Goal: Communication & Community: Answer question/provide support

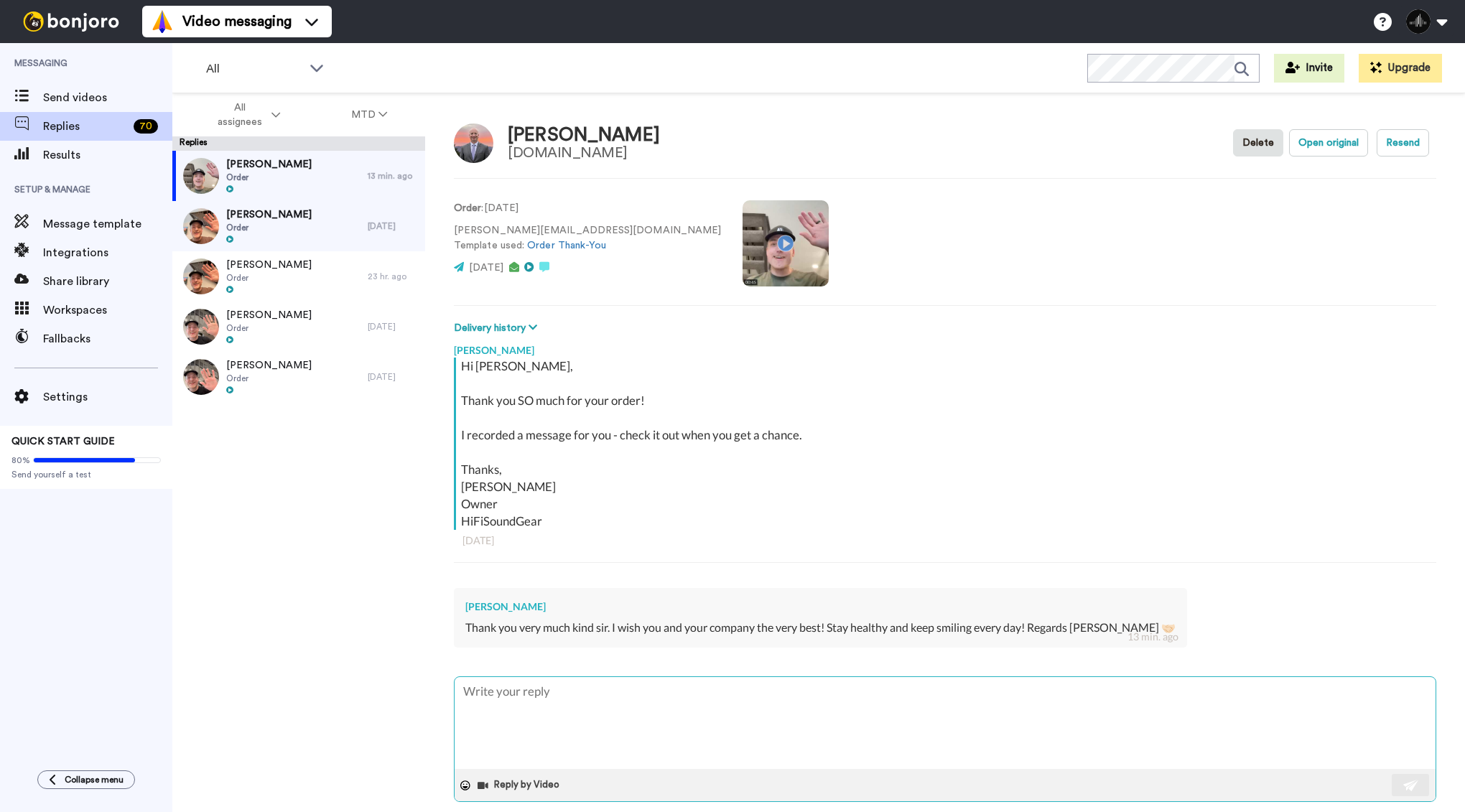
click at [635, 740] on textarea at bounding box center [945, 722] width 981 height 92
type textarea "x"
type textarea "T"
type textarea "x"
type textarea "Th"
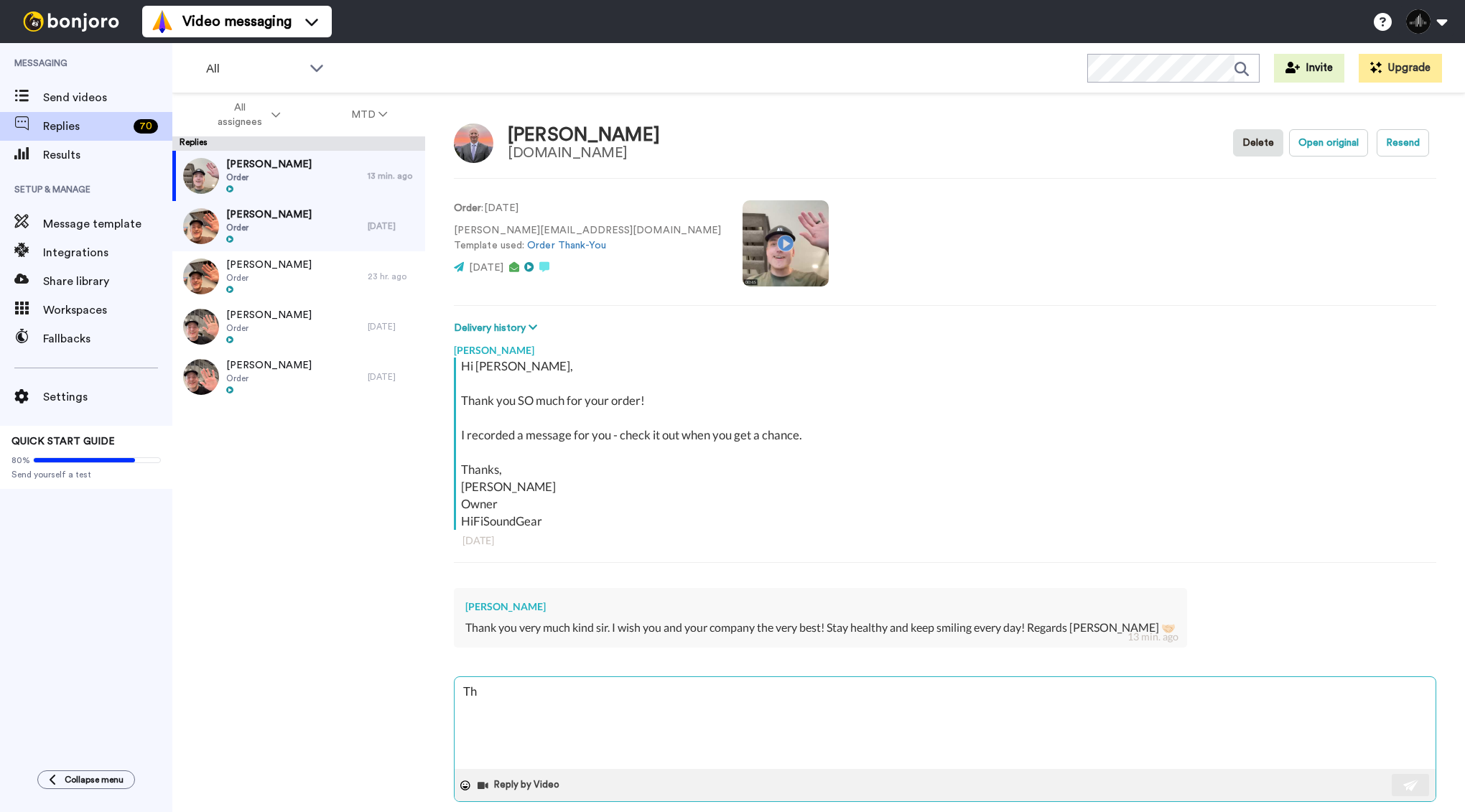
type textarea "x"
type textarea "Tha"
type textarea "x"
type textarea "Than"
type textarea "x"
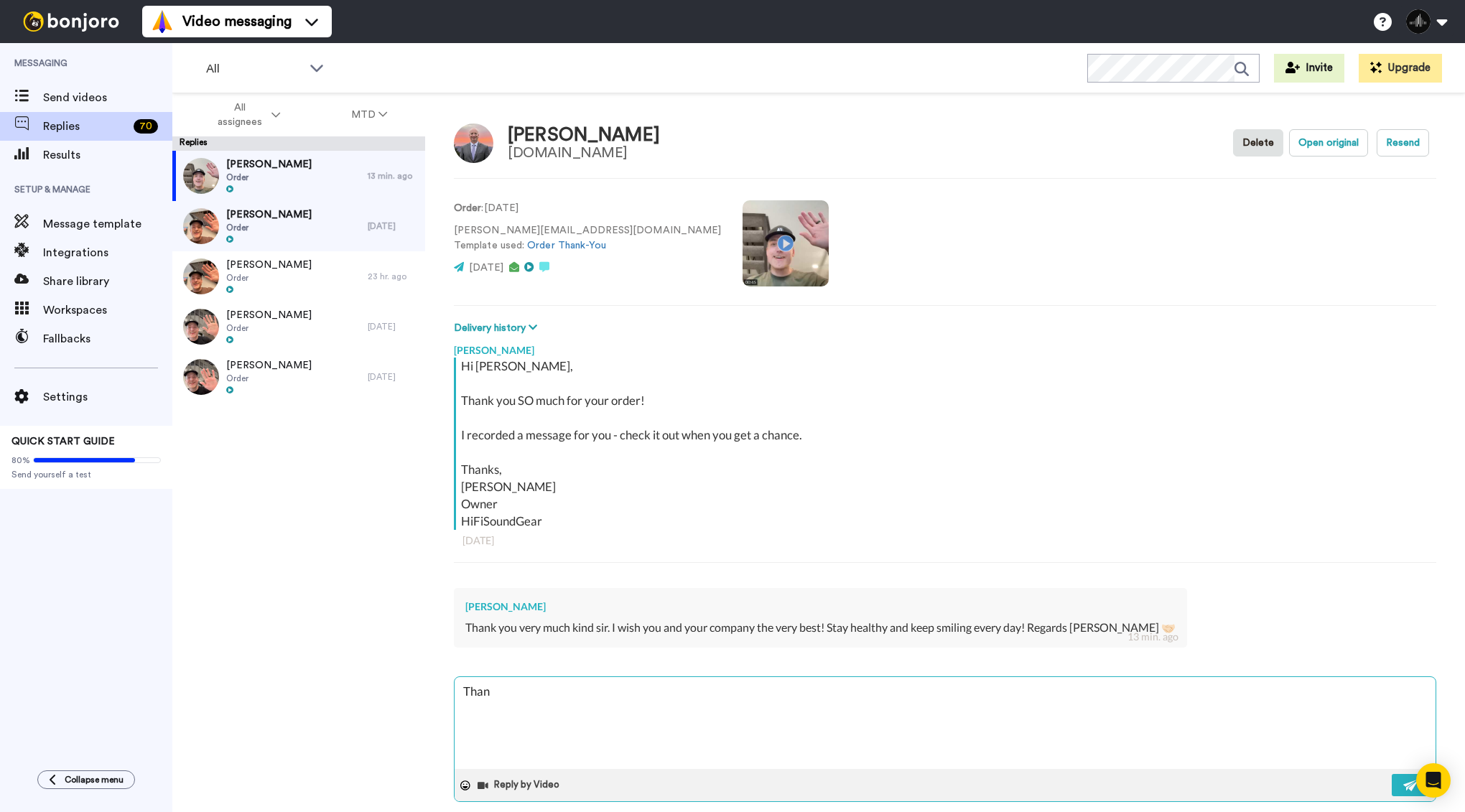
type textarea "Thank"
type textarea "x"
type textarea "Thank"
type textarea "x"
type textarea "Thank yo"
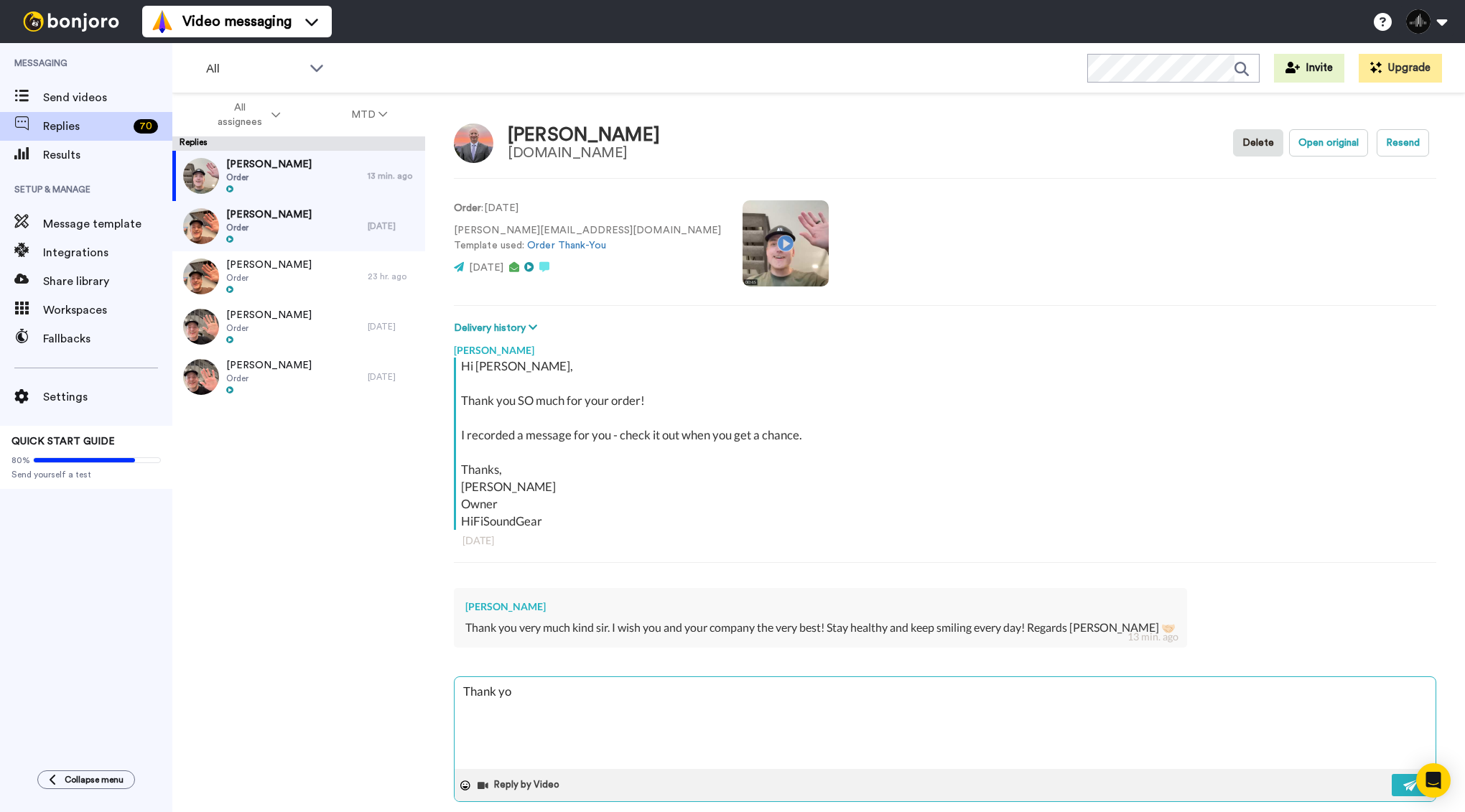
type textarea "x"
type textarea "Thank you"
type textarea "x"
type textarea "Thank you"
type textarea "x"
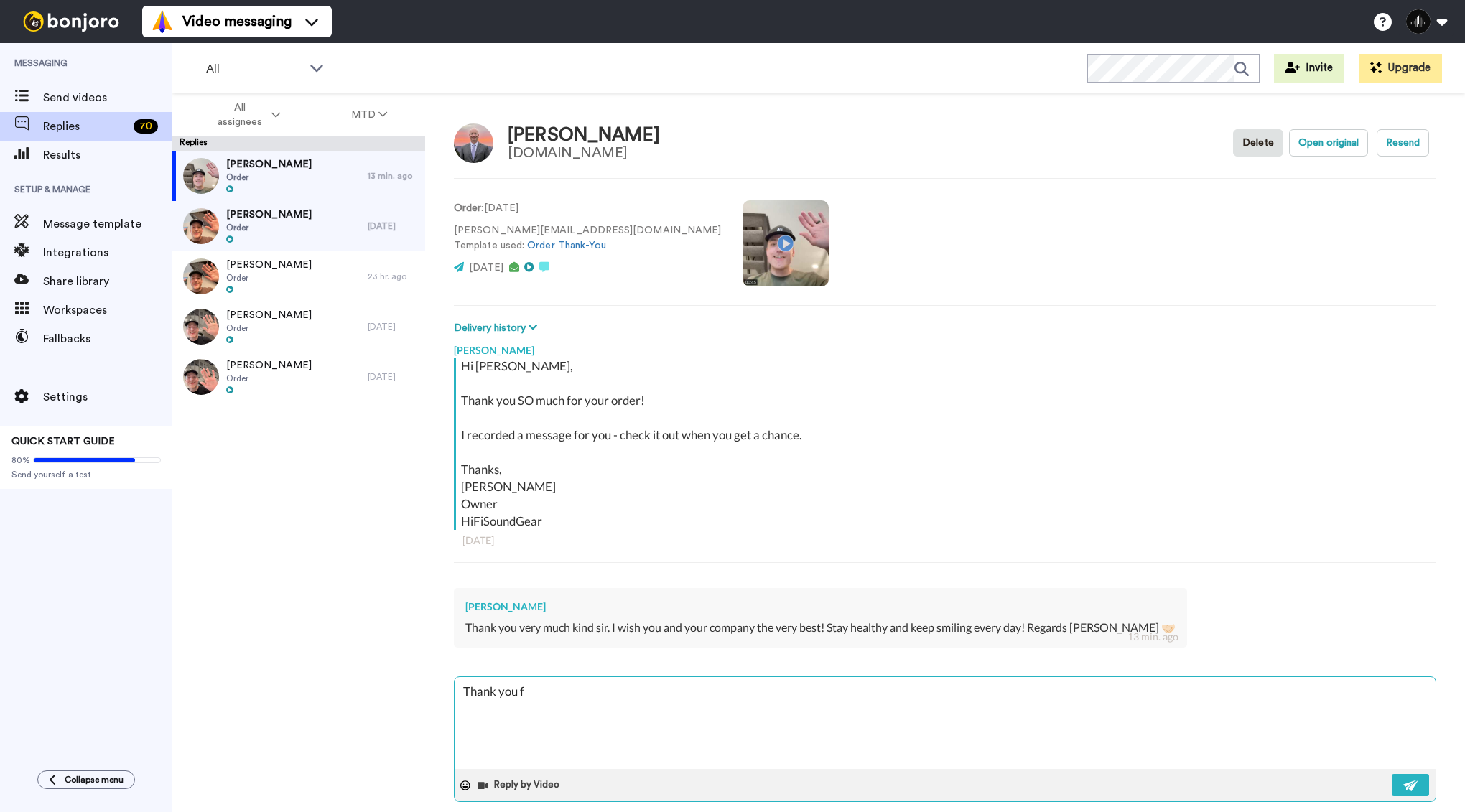
type textarea "Thank you fo"
type textarea "x"
type textarea "Thank you for"
type textarea "x"
type textarea "Thank you for"
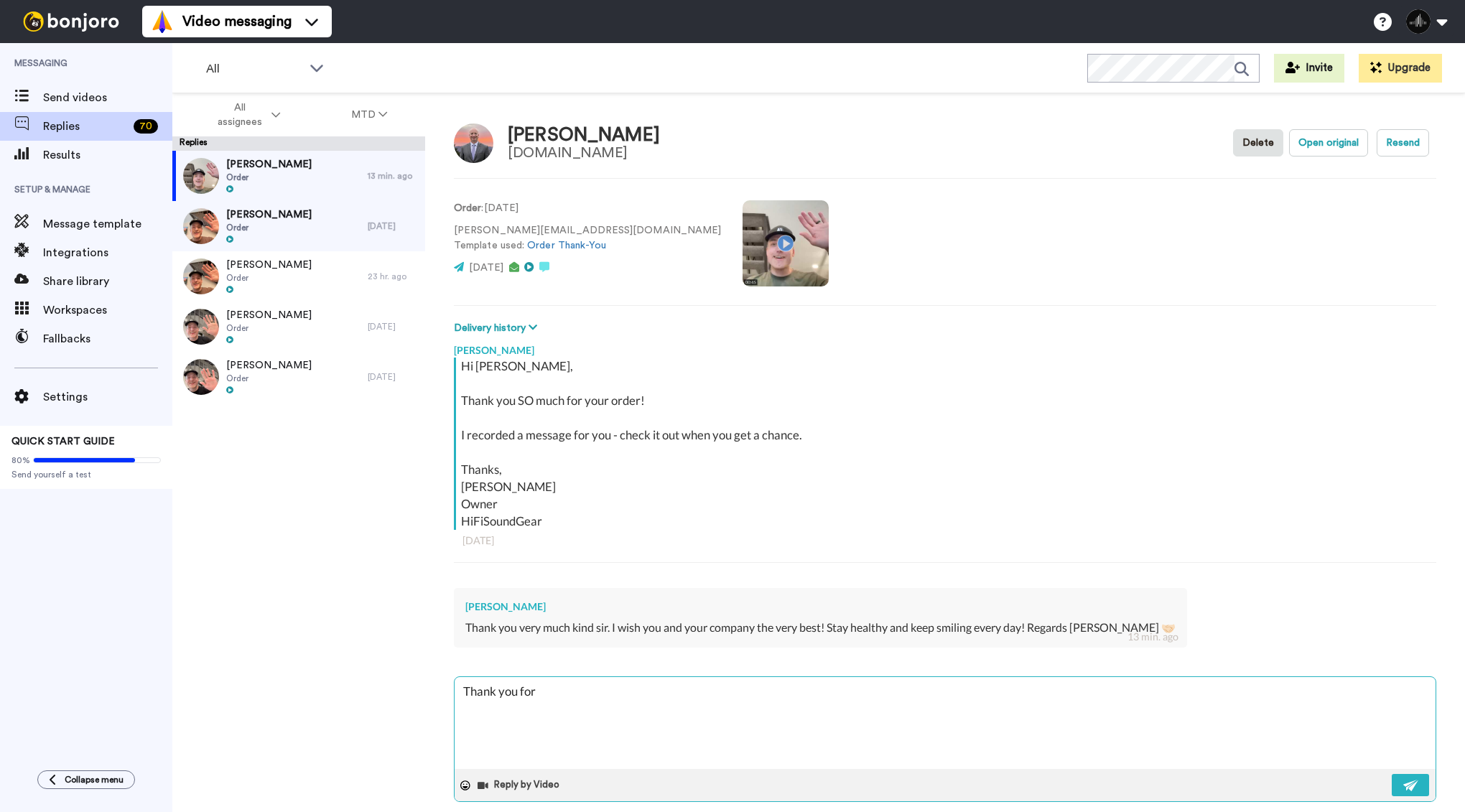
type textarea "x"
type textarea "Thank you for y"
type textarea "x"
type textarea "Thank you for yo"
type textarea "x"
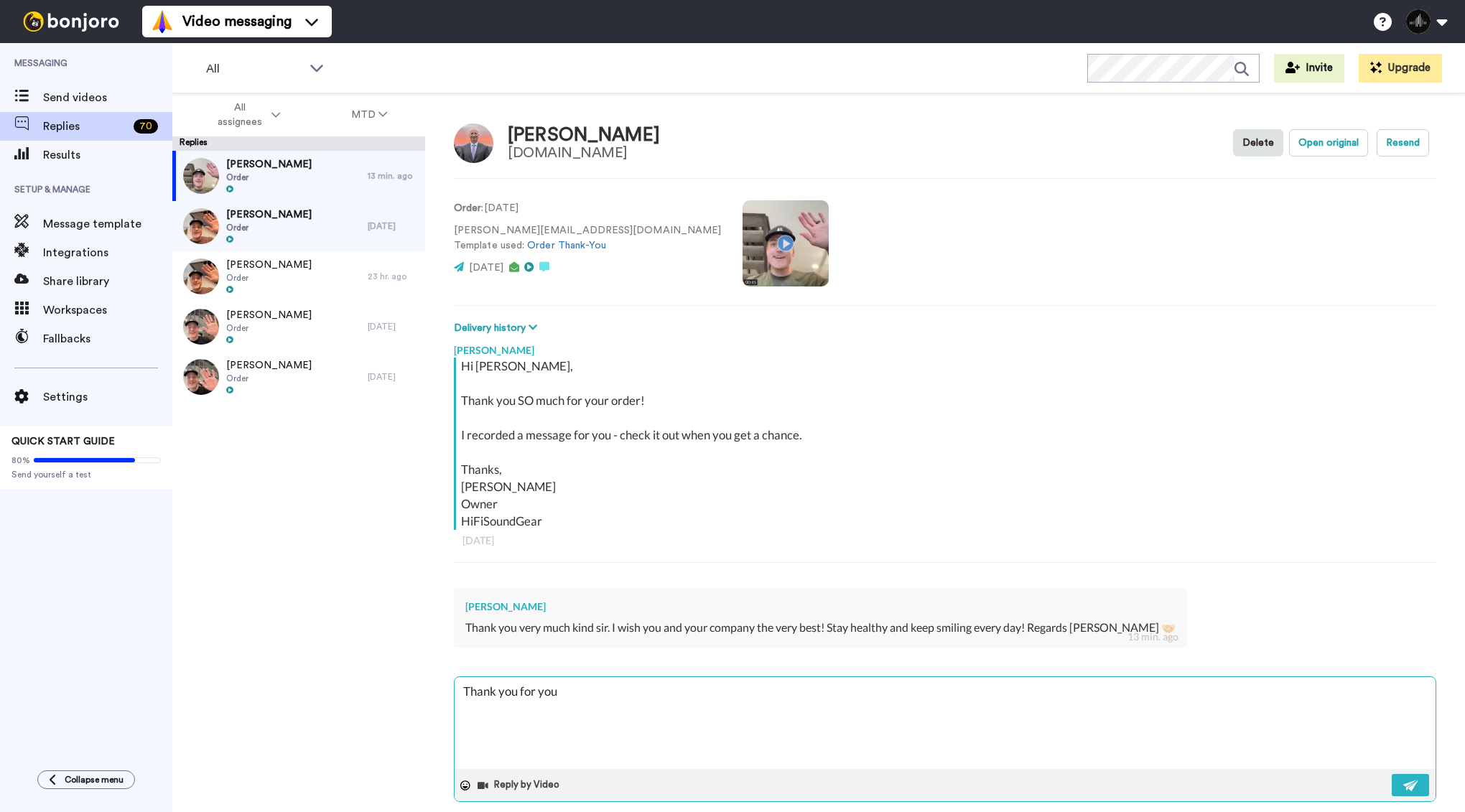
type textarea "Thank you for your"
type textarea "x"
type textarea "Thank you for your"
type textarea "x"
type textarea "Thank you for your k"
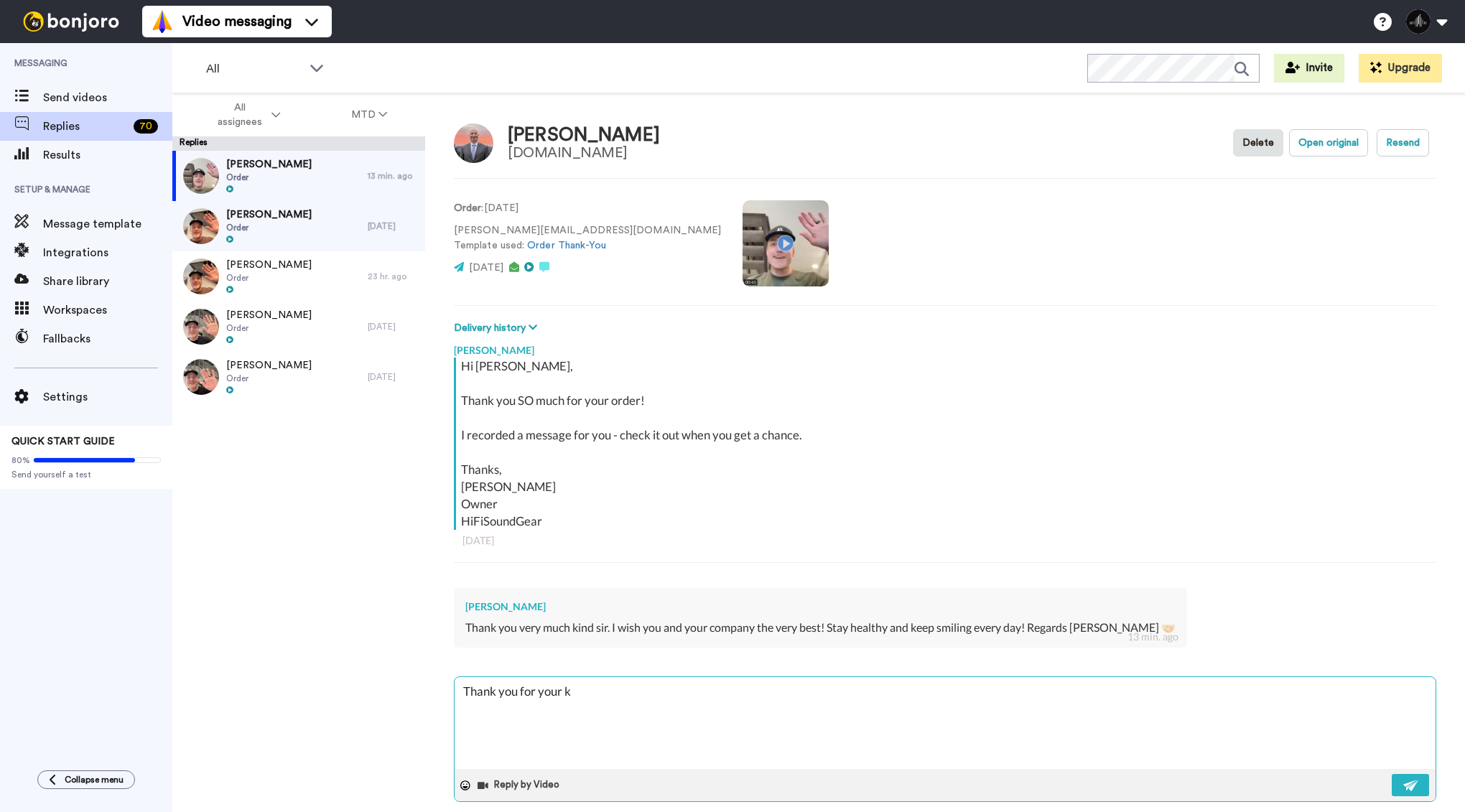
type textarea "x"
type textarea "Thank you for your ki"
type textarea "x"
type textarea "Thank you for your kind"
type textarea "x"
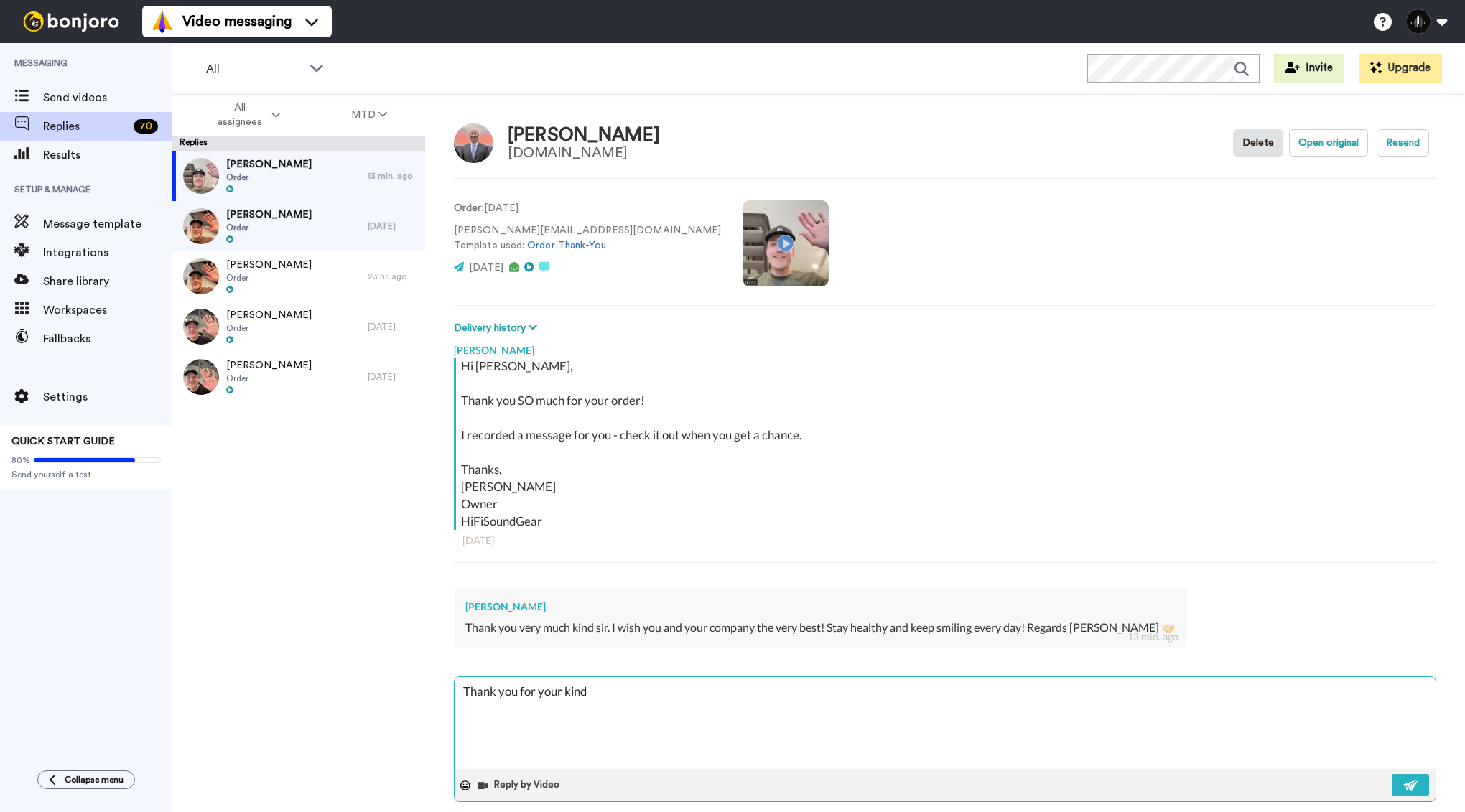
type textarea "Thank you for your kind w"
type textarea "x"
type textarea "Thank you for your kind wo"
type textarea "x"
type textarea "Thank you for your kind wor"
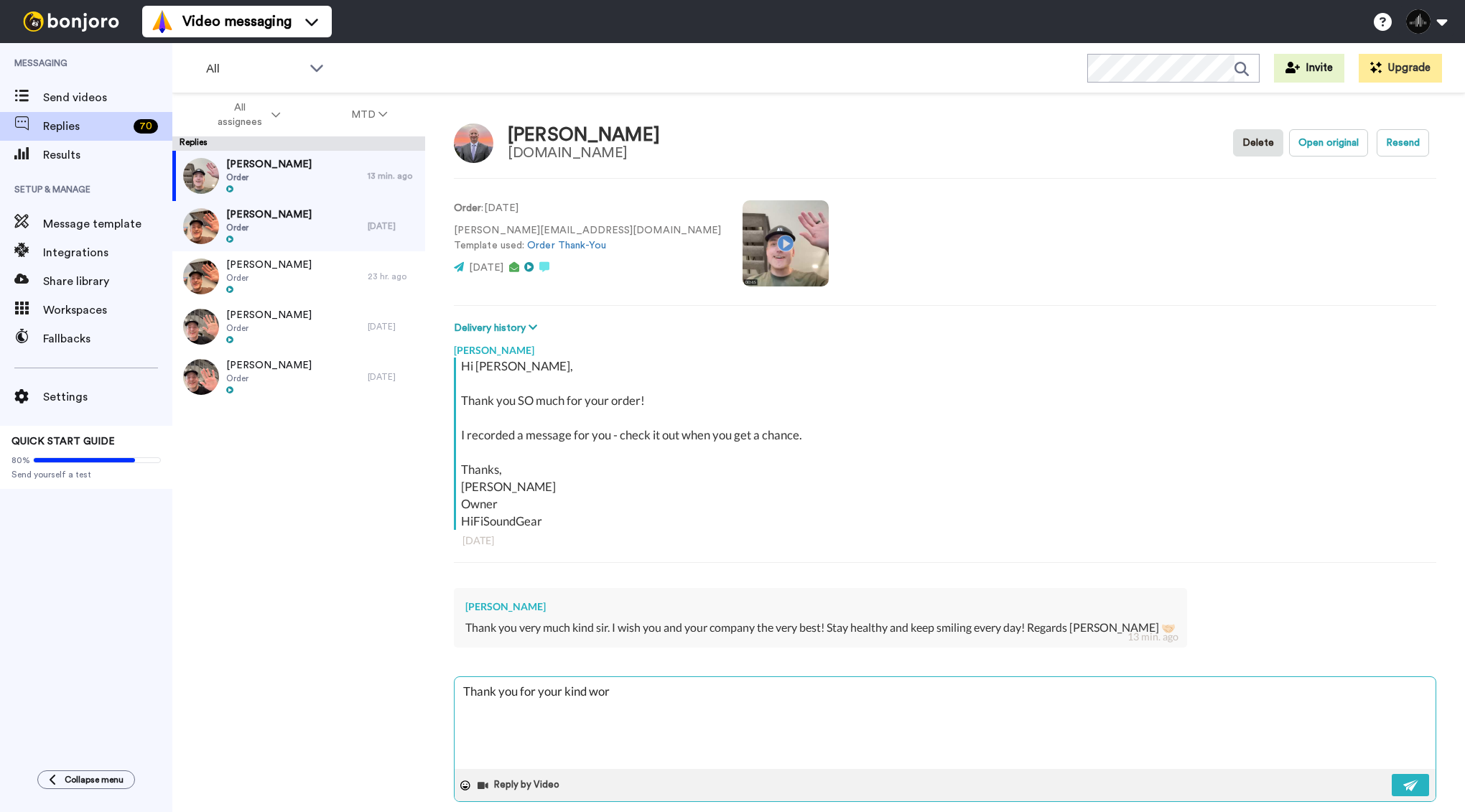
type textarea "x"
type textarea "Thank you for your kind word"
type textarea "x"
type textarea "Thank you for your kind words"
type textarea "x"
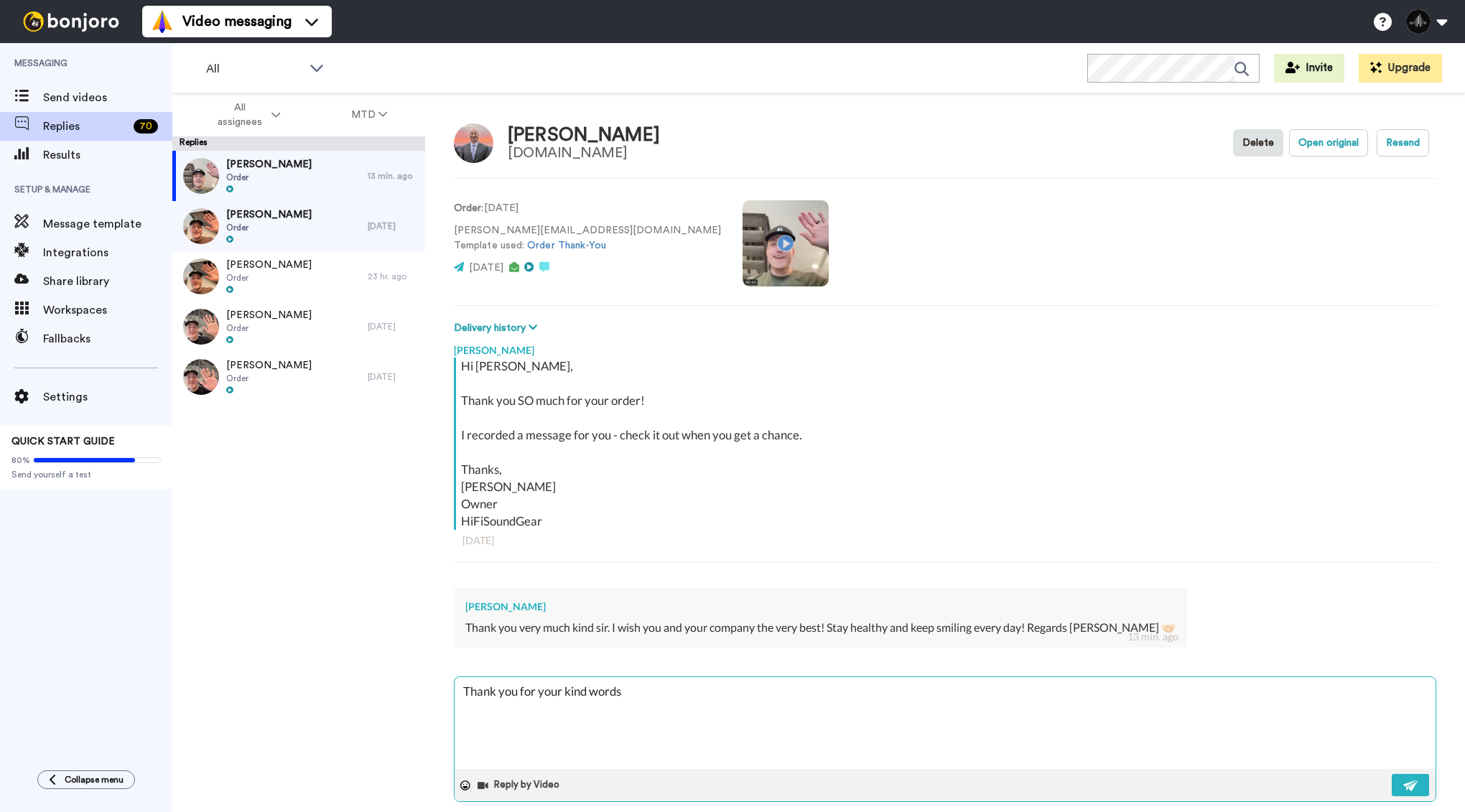
type textarea "Thank you for your kind words!"
type textarea "x"
type textarea "Thank you for your kind words!!"
type textarea "x"
type textarea "Thank you for your kind words!!"
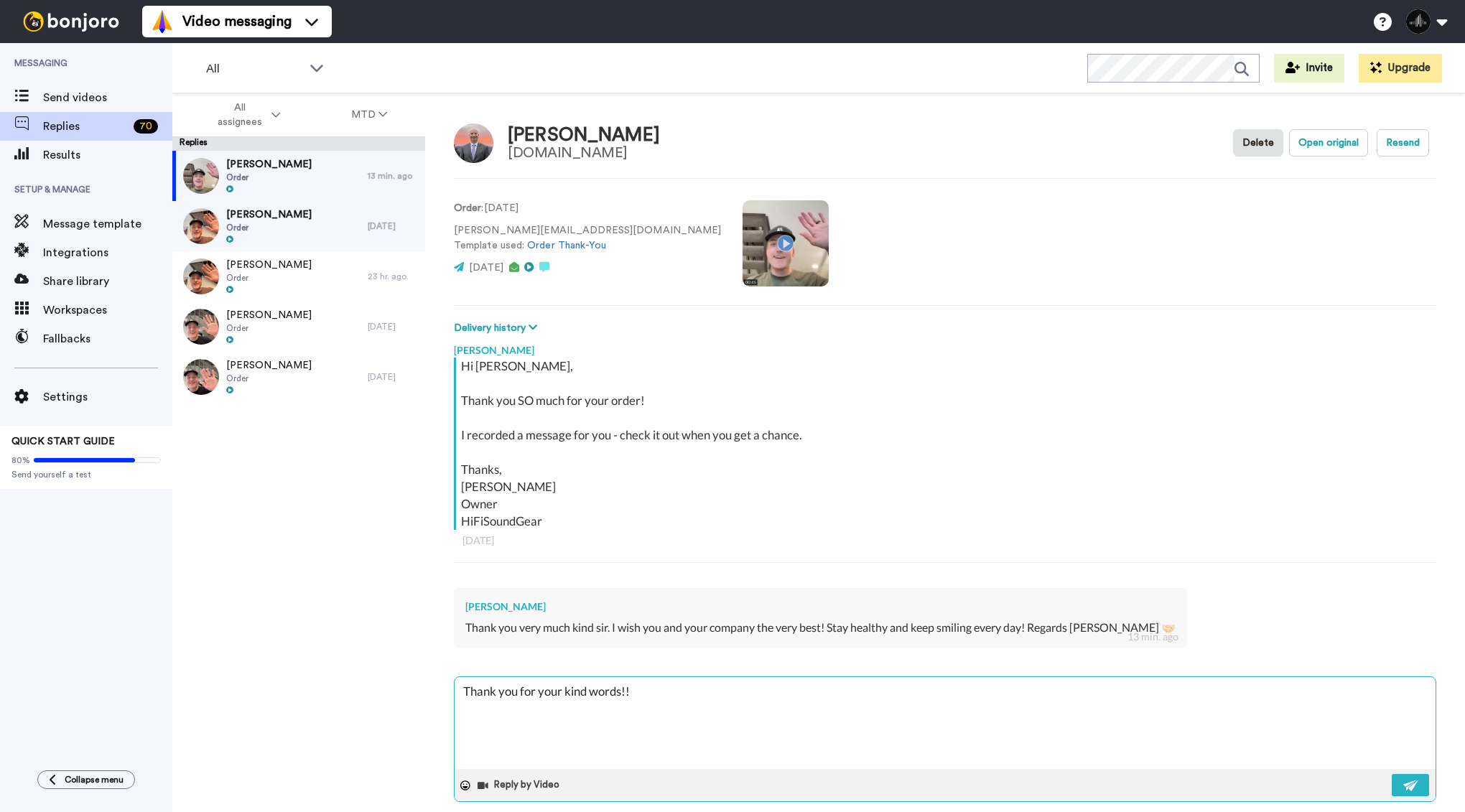
type textarea "x"
type textarea "Thank you for your kind words!! S"
type textarea "x"
type textarea "Thank you for your kind words!! Sa"
type textarea "x"
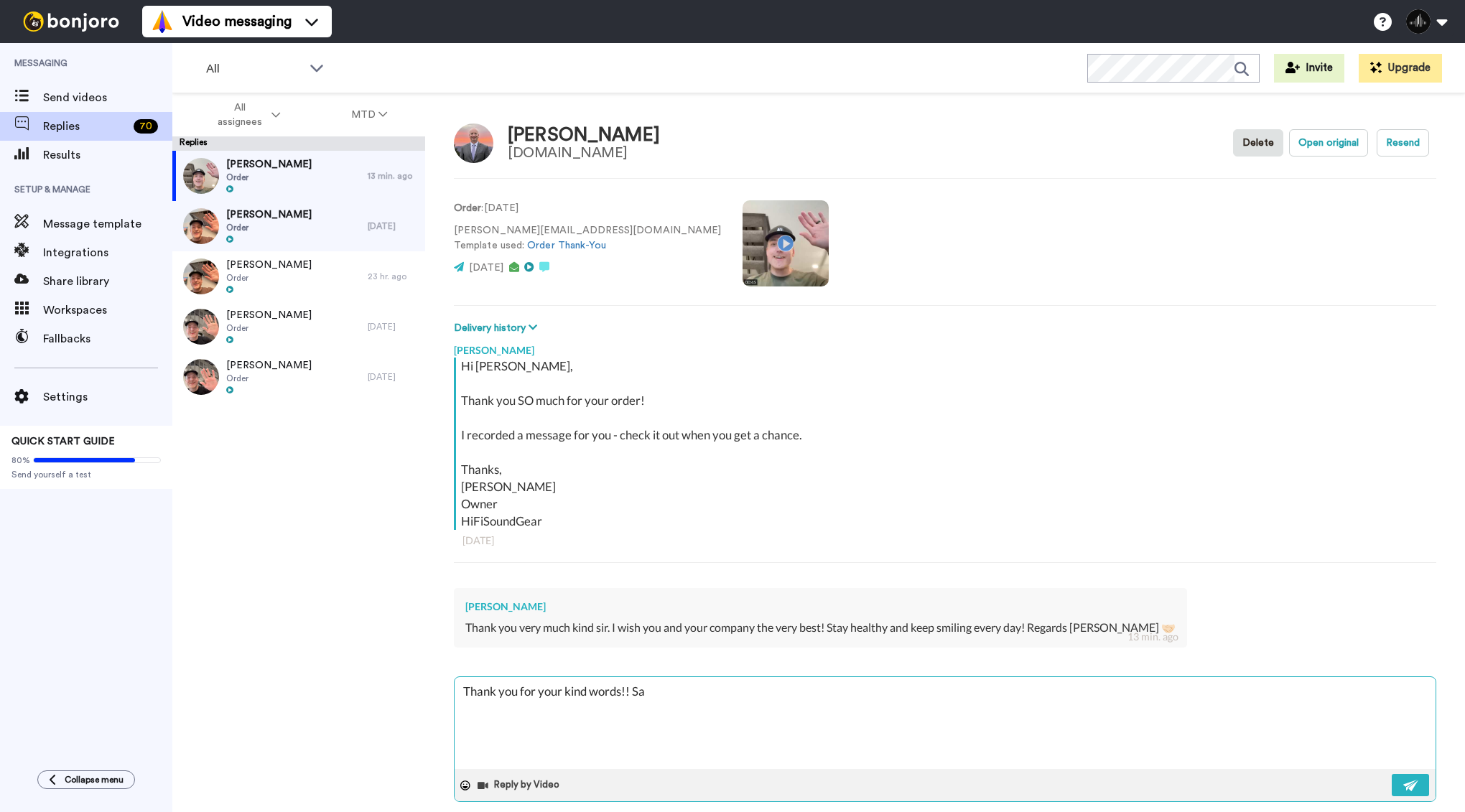
type textarea "Thank you for your kind words!! Sam"
type textarea "x"
type textarea "Thank you for your kind words!! Same"
type textarea "x"
type textarea "Thank you for your kind words!! Same"
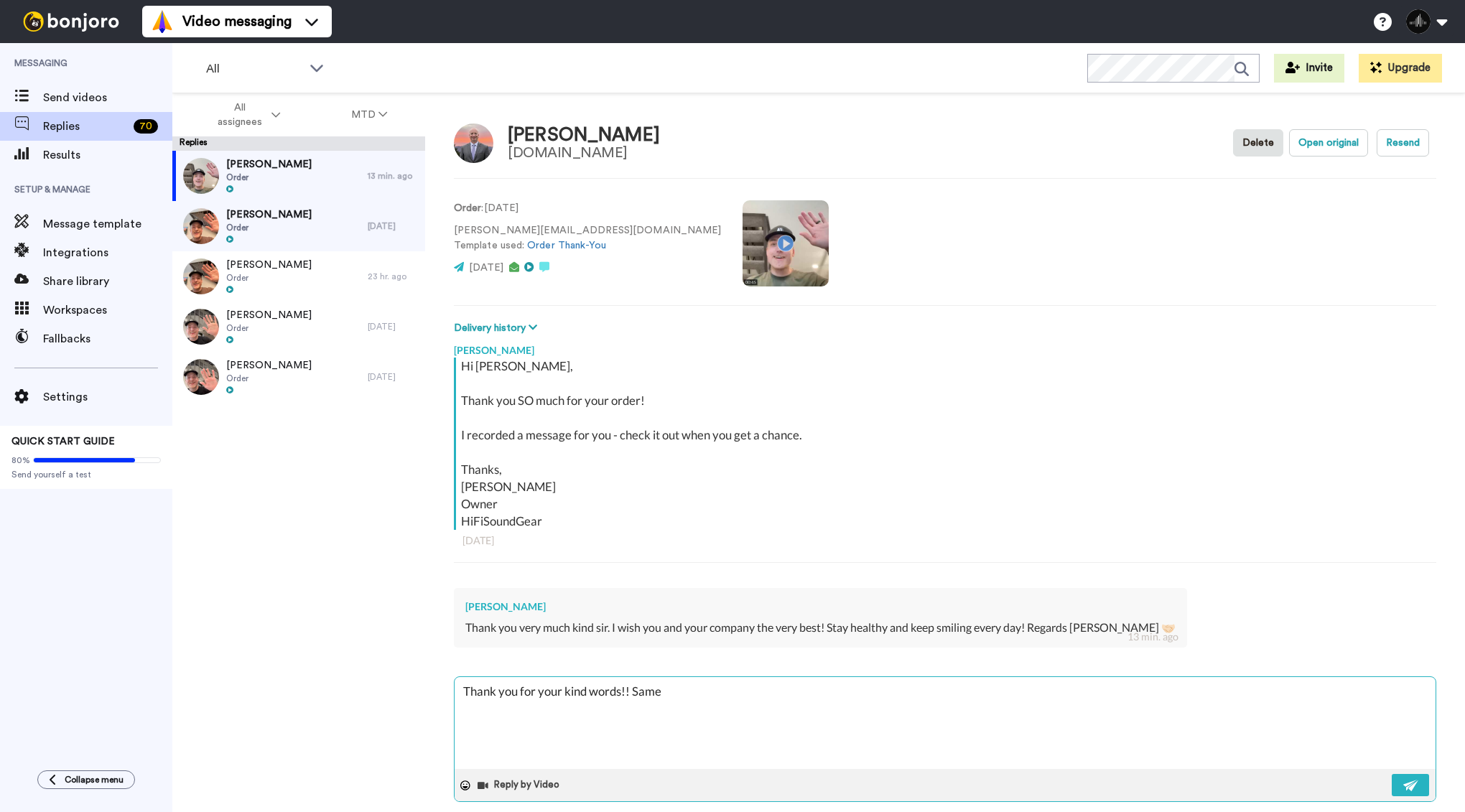
type textarea "x"
type textarea "Thank you for your kind words!! Same to"
type textarea "x"
type textarea "Thank you for your kind words!! Same to"
type textarea "x"
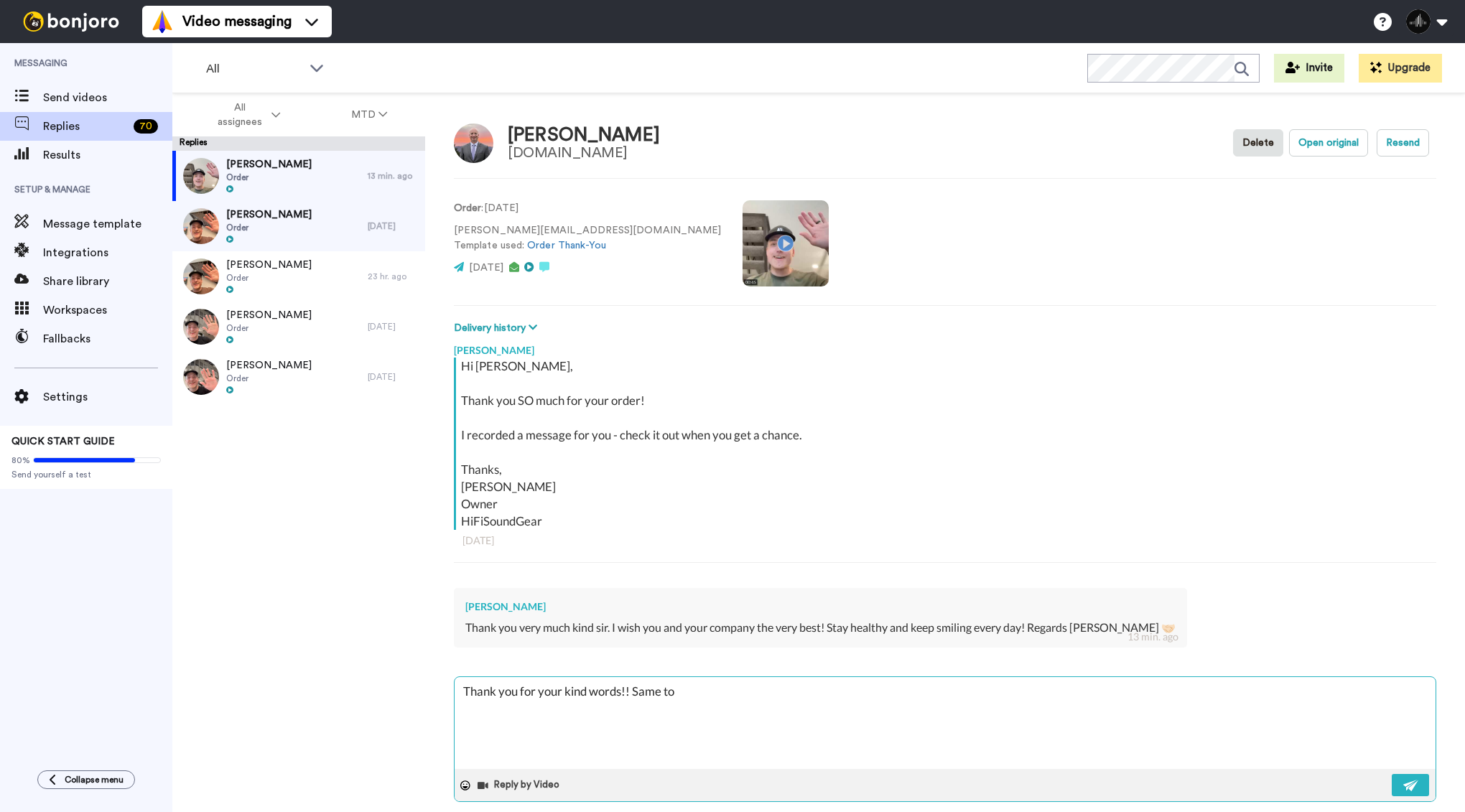
type textarea "Thank you for your kind words!! Same to y"
type textarea "x"
type textarea "Thank you for your kind words!! Same to yo"
type textarea "x"
type textarea "Thank you for your kind words!! Same to you"
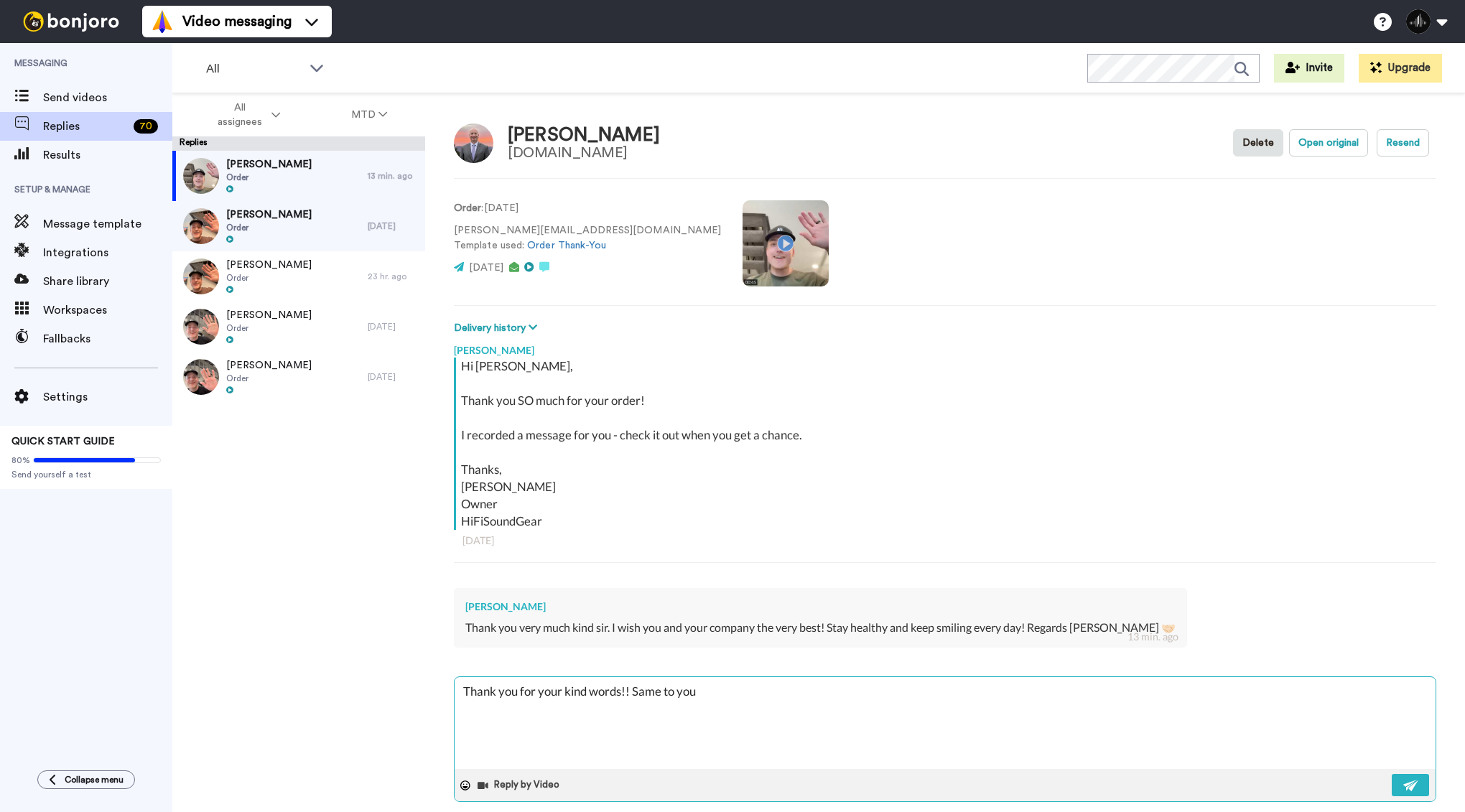
type textarea "x"
type textarea "Thank you for your kind words!! Same to you!"
click at [1414, 785] on button at bounding box center [1410, 785] width 37 height 22
type textarea "x"
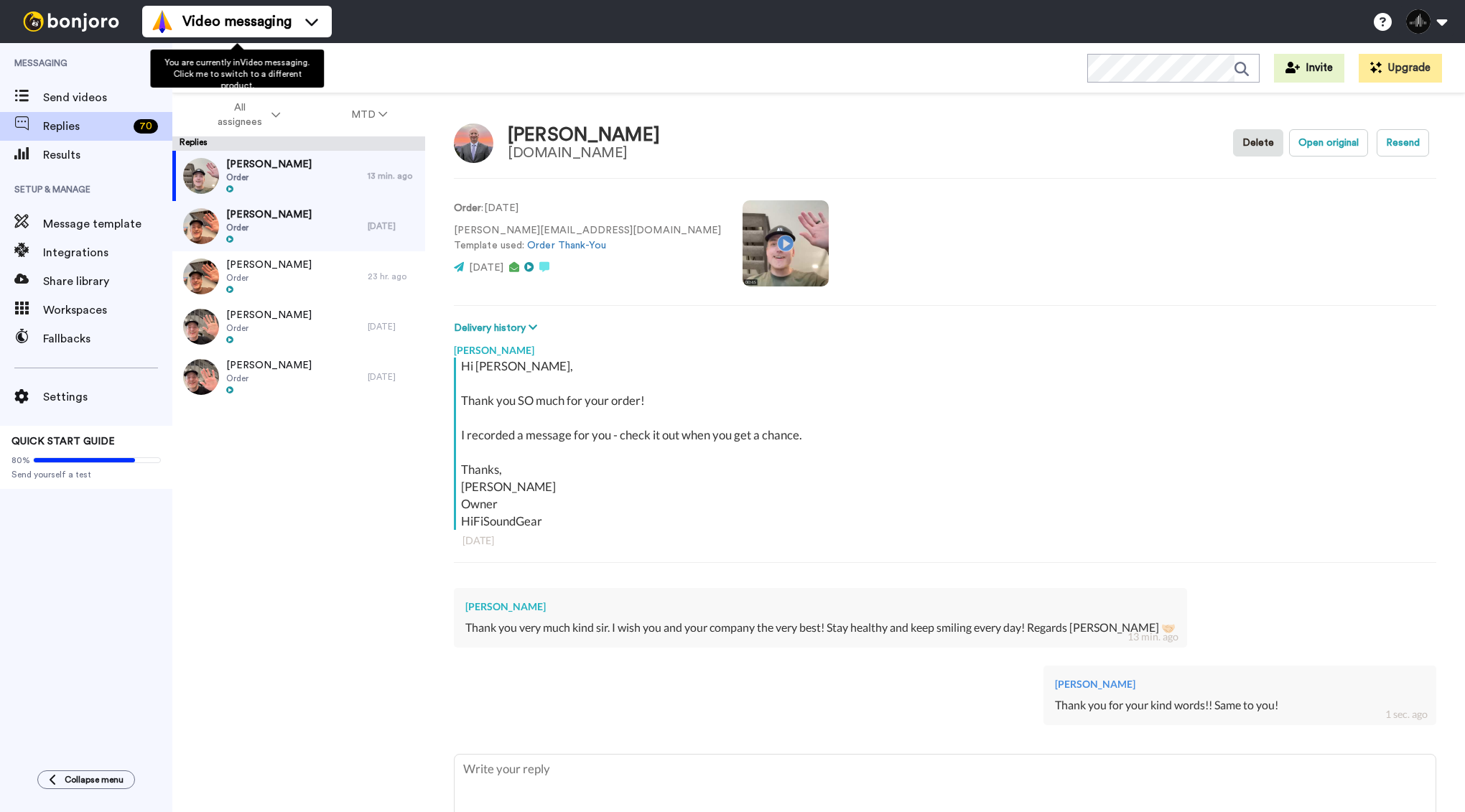
type textarea "x"
